Goal: Task Accomplishment & Management: Complete application form

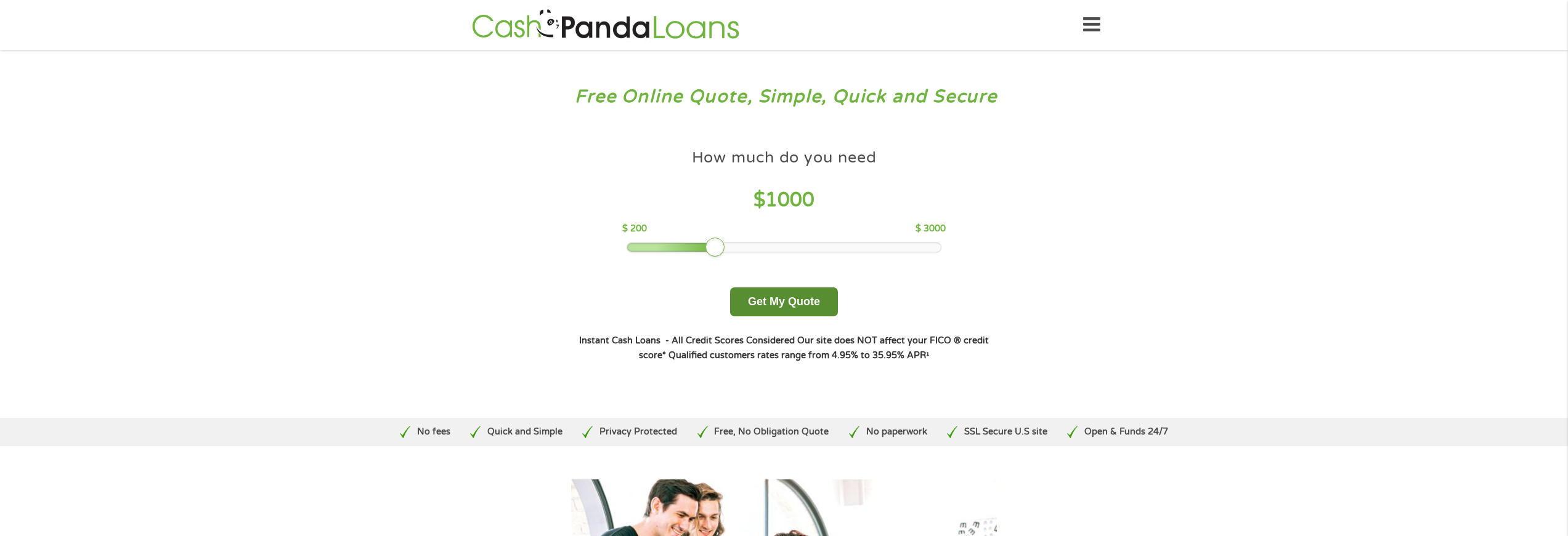
click at [761, 301] on button "Get My Quote" at bounding box center [784, 302] width 107 height 29
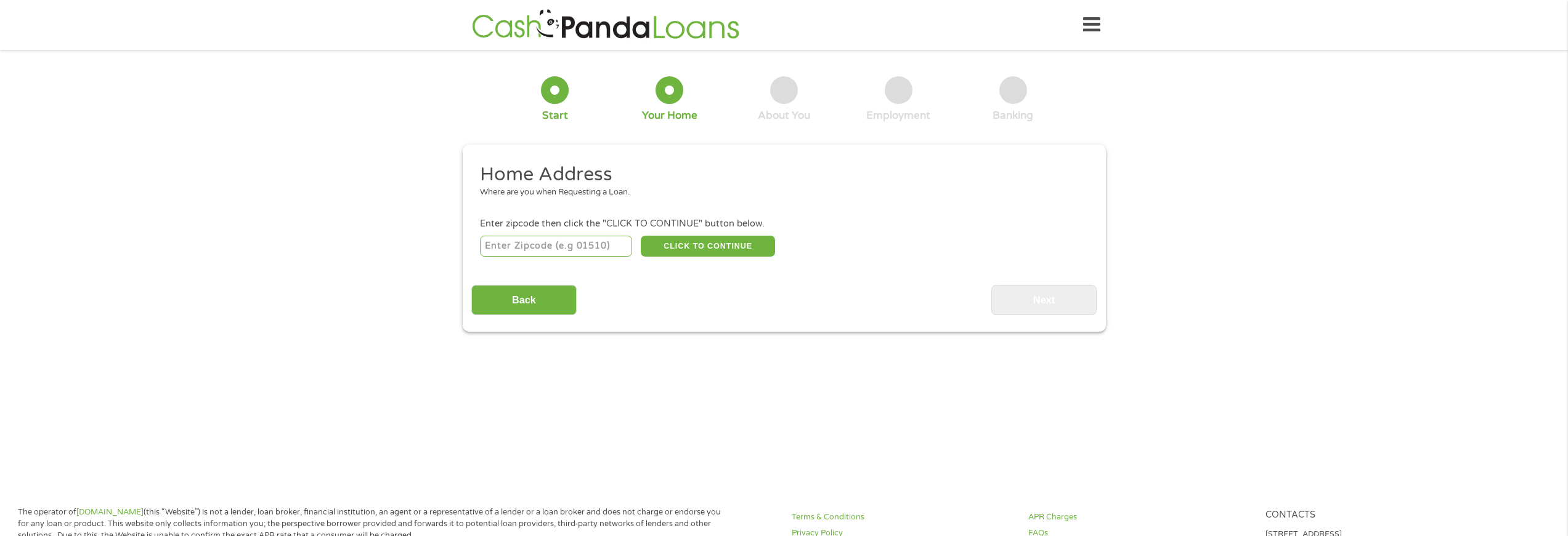
click at [504, 243] on input "number" at bounding box center [555, 246] width 152 height 21
type input "10701"
click at [706, 242] on button "CLICK TO CONTINUE" at bounding box center [708, 246] width 134 height 21
